Goal: Check status

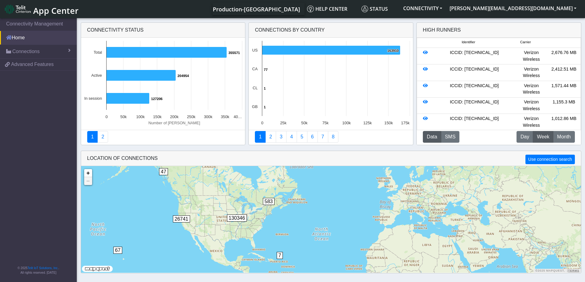
click at [21, 37] on link "Home" at bounding box center [38, 38] width 77 height 14
click at [388, 8] on span "Status" at bounding box center [374, 9] width 26 height 7
click at [16, 10] on img at bounding box center [18, 9] width 26 height 10
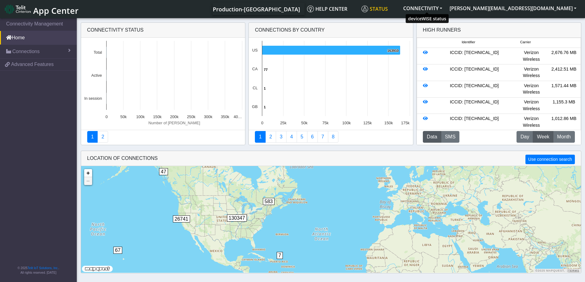
click at [388, 8] on span "Status" at bounding box center [374, 9] width 26 height 7
